Goal: Transaction & Acquisition: Download file/media

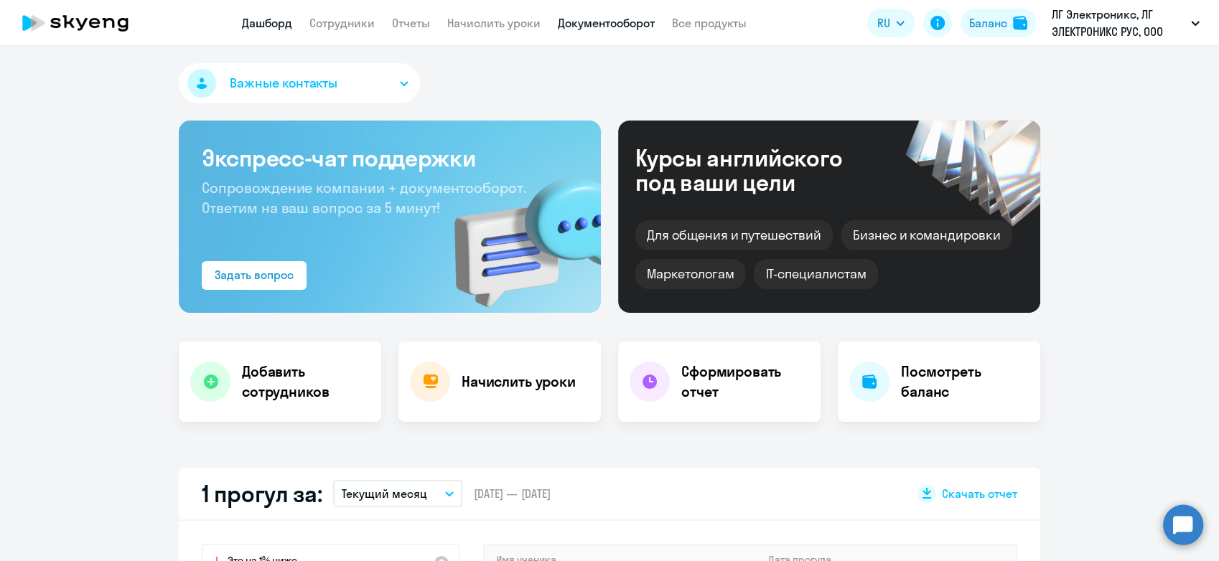
click at [617, 29] on link "Документооборот" at bounding box center [606, 23] width 97 height 14
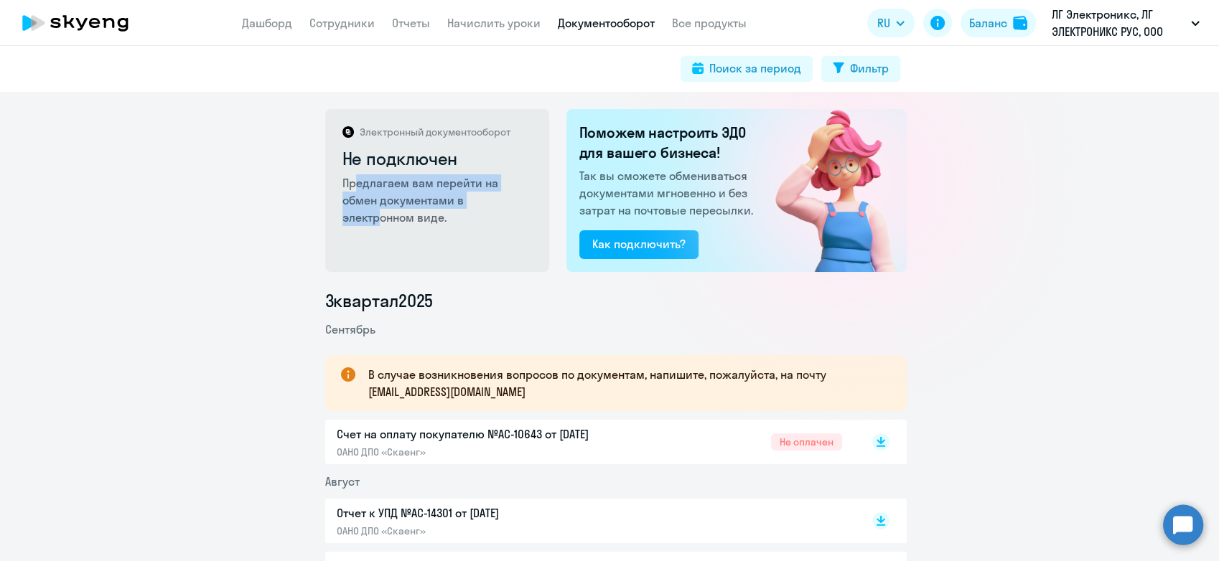
drag, startPoint x: 351, startPoint y: 186, endPoint x: 462, endPoint y: 209, distance: 112.9
click at [462, 209] on div "Электронный документооборот Не подключен Предлагаем вам перейти на обмен докуме…" at bounding box center [437, 190] width 224 height 163
drag, startPoint x: 462, startPoint y: 209, endPoint x: 400, endPoint y: 187, distance: 65.6
click at [400, 187] on p "Предлагаем вам перейти на обмен документами в электронном виде." at bounding box center [438, 200] width 192 height 52
click at [873, 444] on rect at bounding box center [880, 442] width 17 height 17
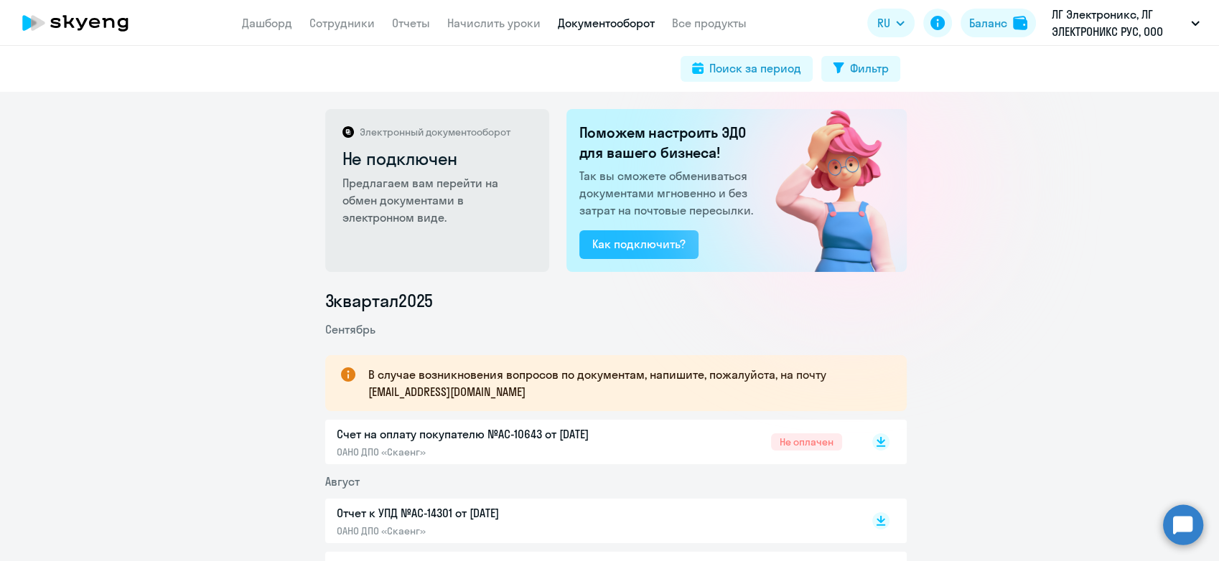
click at [630, 249] on div "Как подключить?" at bounding box center [638, 243] width 93 height 17
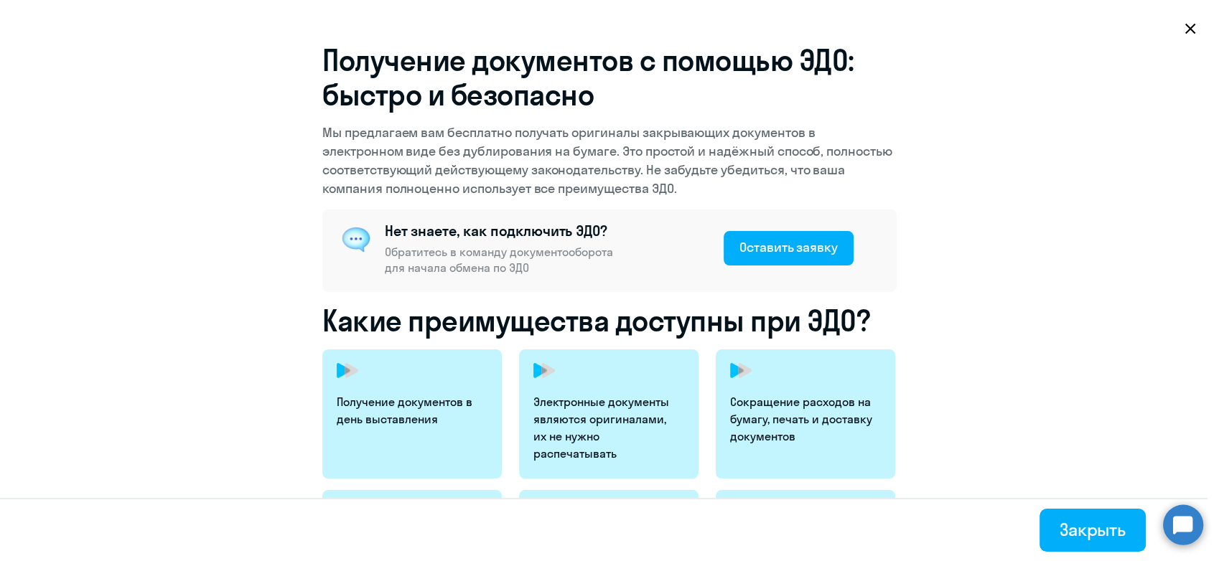
scroll to position [159, 0]
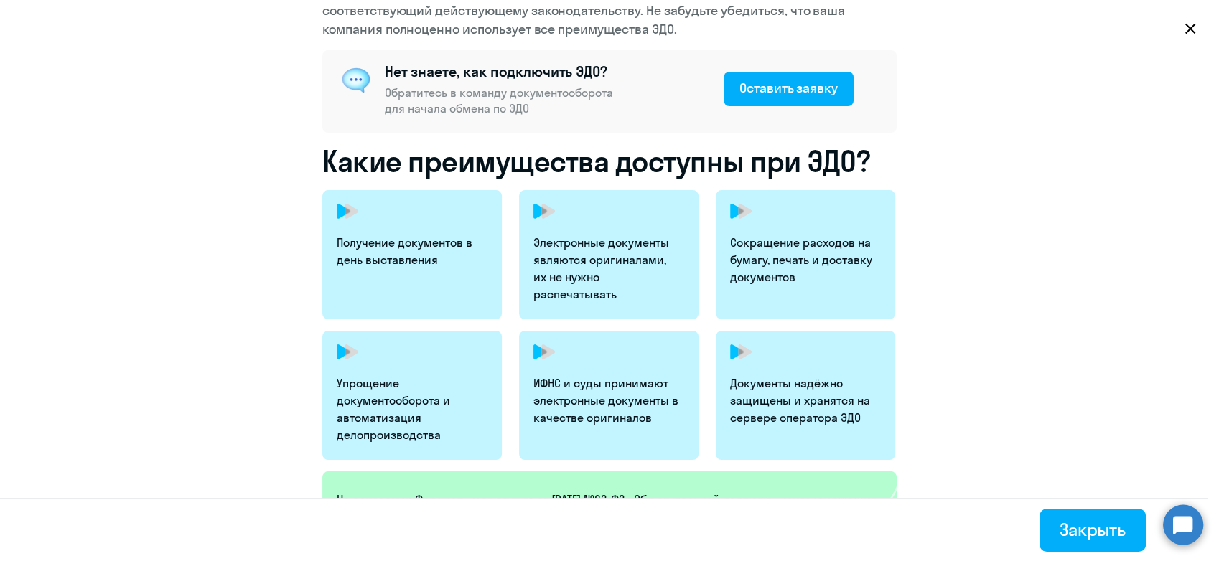
click at [1192, 24] on icon at bounding box center [1190, 28] width 11 height 11
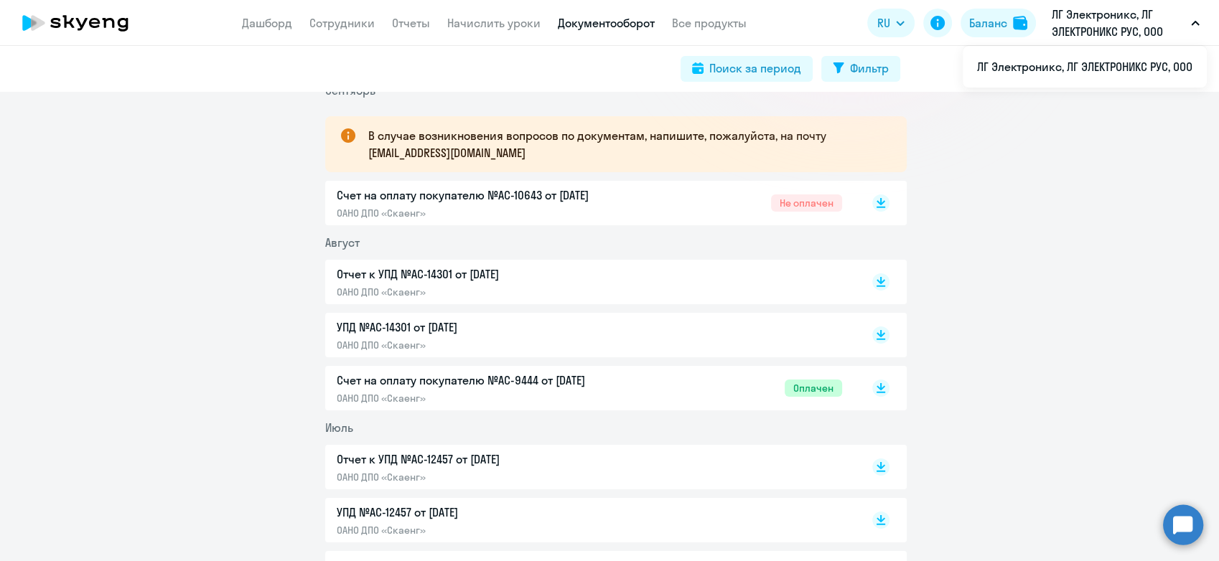
scroll to position [478, 0]
